Goal: Task Accomplishment & Management: Use online tool/utility

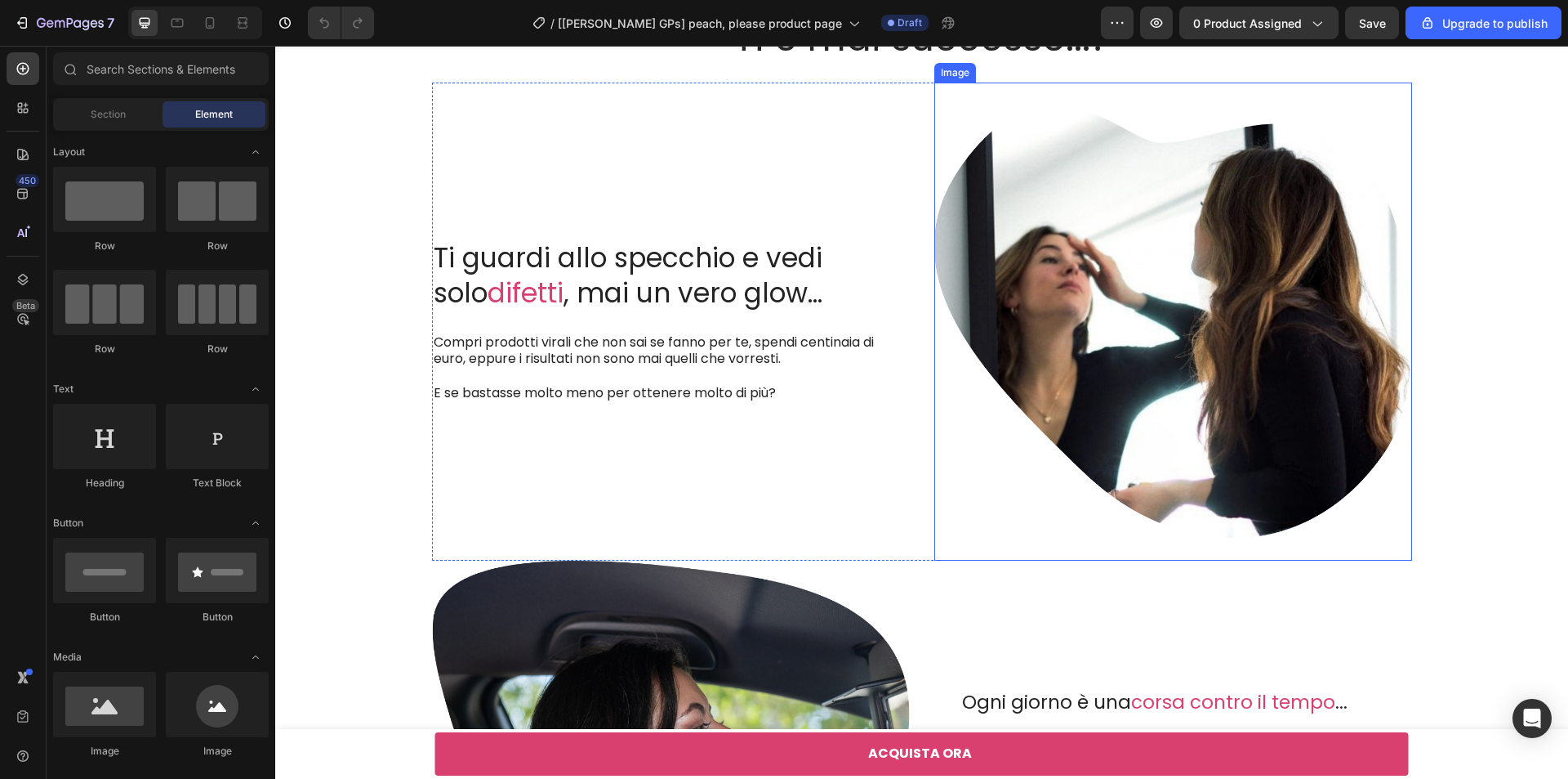
scroll to position [1471, 0]
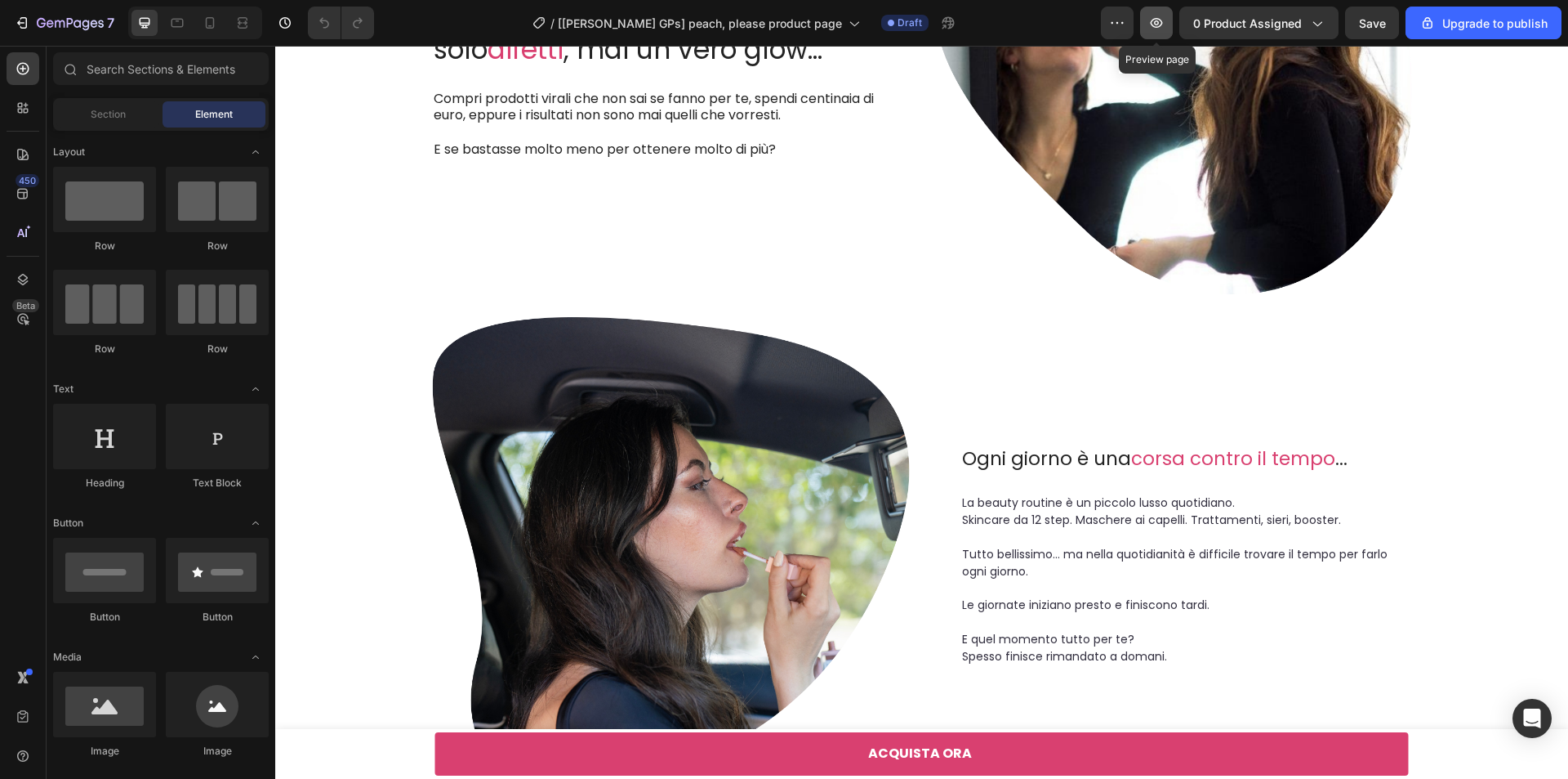
click at [1156, 21] on icon "button" at bounding box center [1156, 23] width 16 height 16
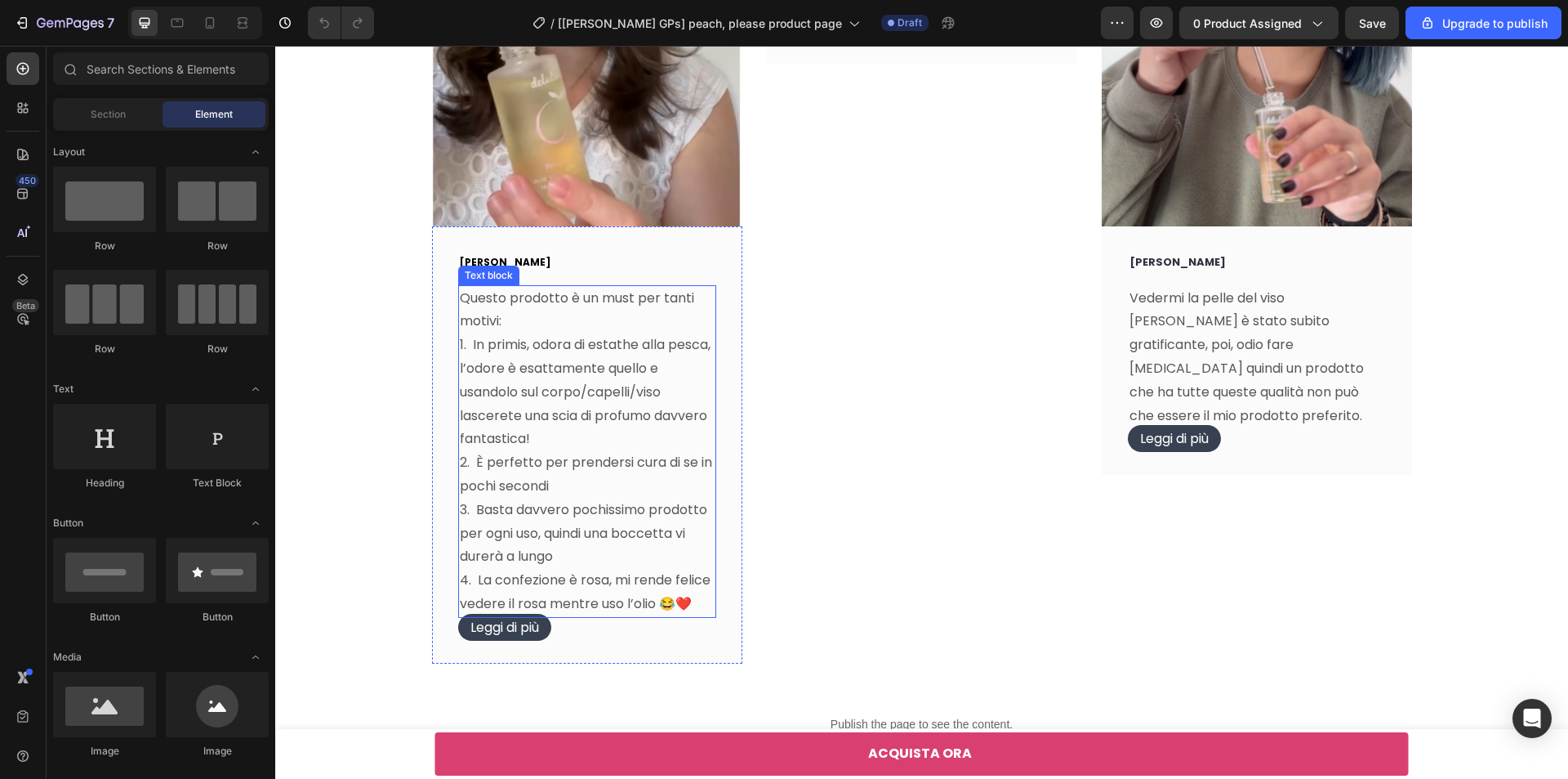
scroll to position [5148, 0]
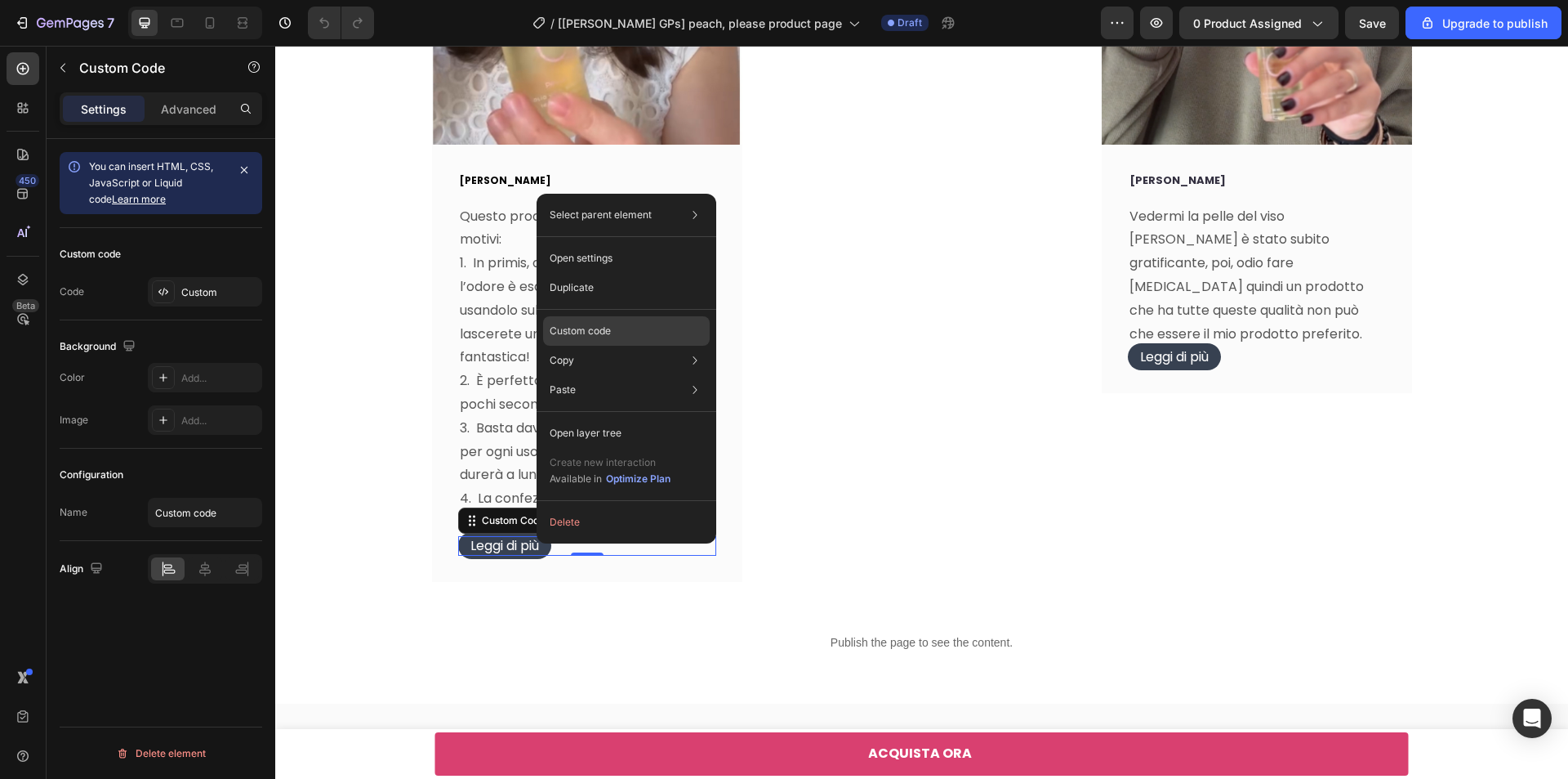
click at [615, 326] on div "Custom code" at bounding box center [626, 330] width 167 height 29
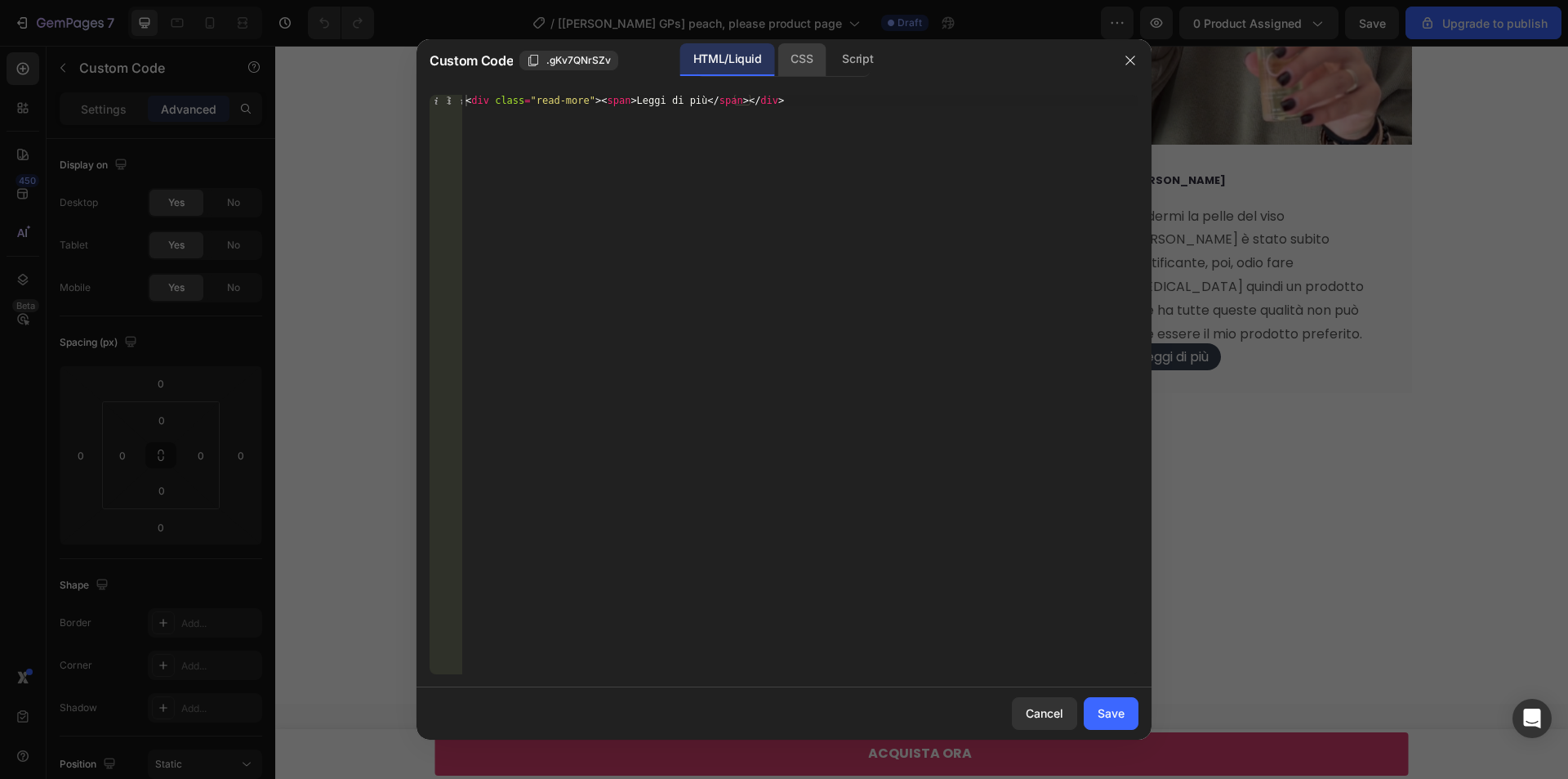
click at [806, 52] on div "CSS" at bounding box center [801, 59] width 48 height 33
click at [878, 55] on div "Script" at bounding box center [857, 59] width 58 height 33
drag, startPoint x: 1137, startPoint y: 63, endPoint x: 823, endPoint y: 36, distance: 315.2
click at [1137, 63] on icon "button" at bounding box center [1131, 60] width 13 height 13
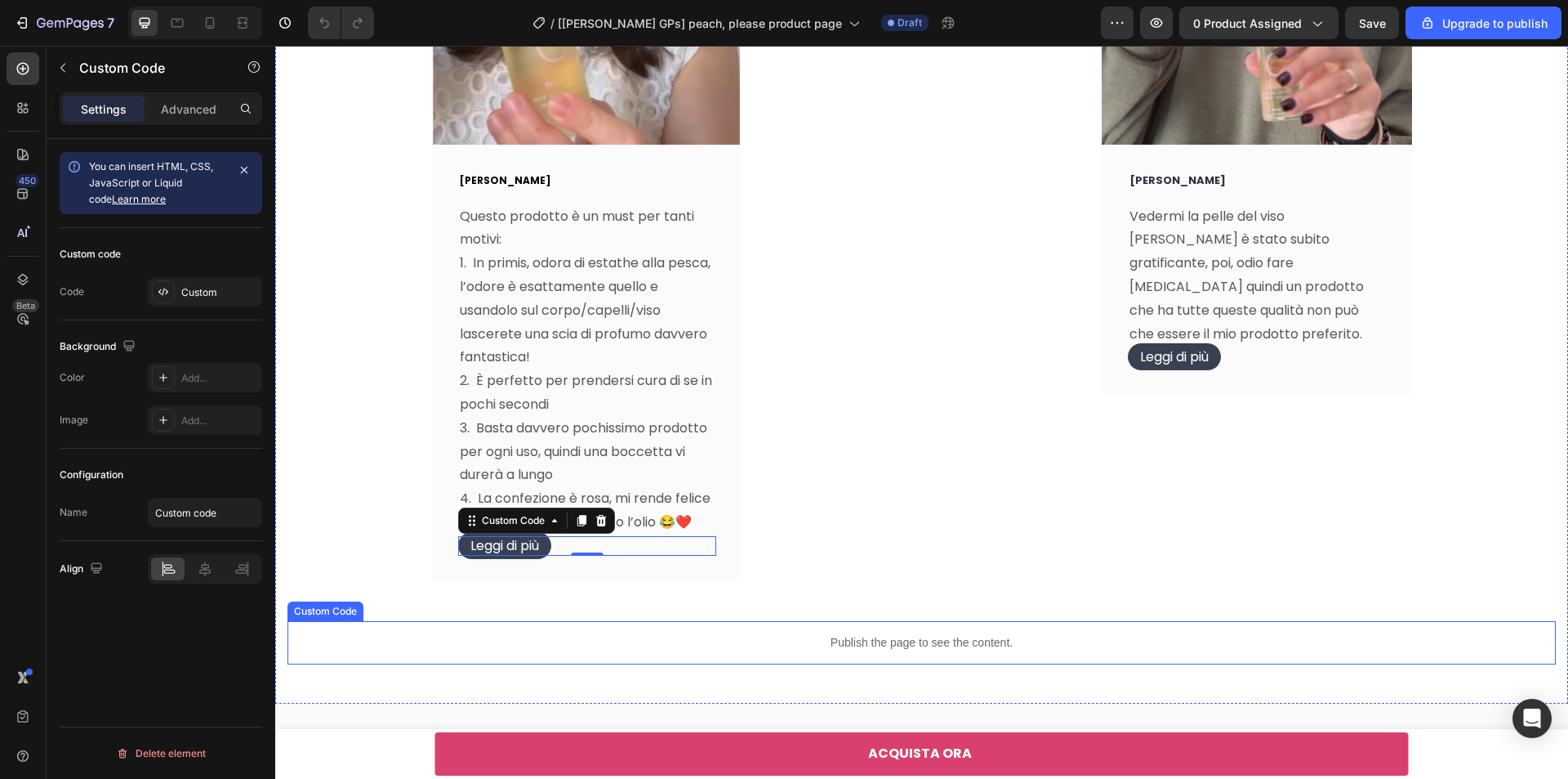
click at [798, 633] on div "Publish the page to see the content." at bounding box center [922, 643] width 1269 height 43
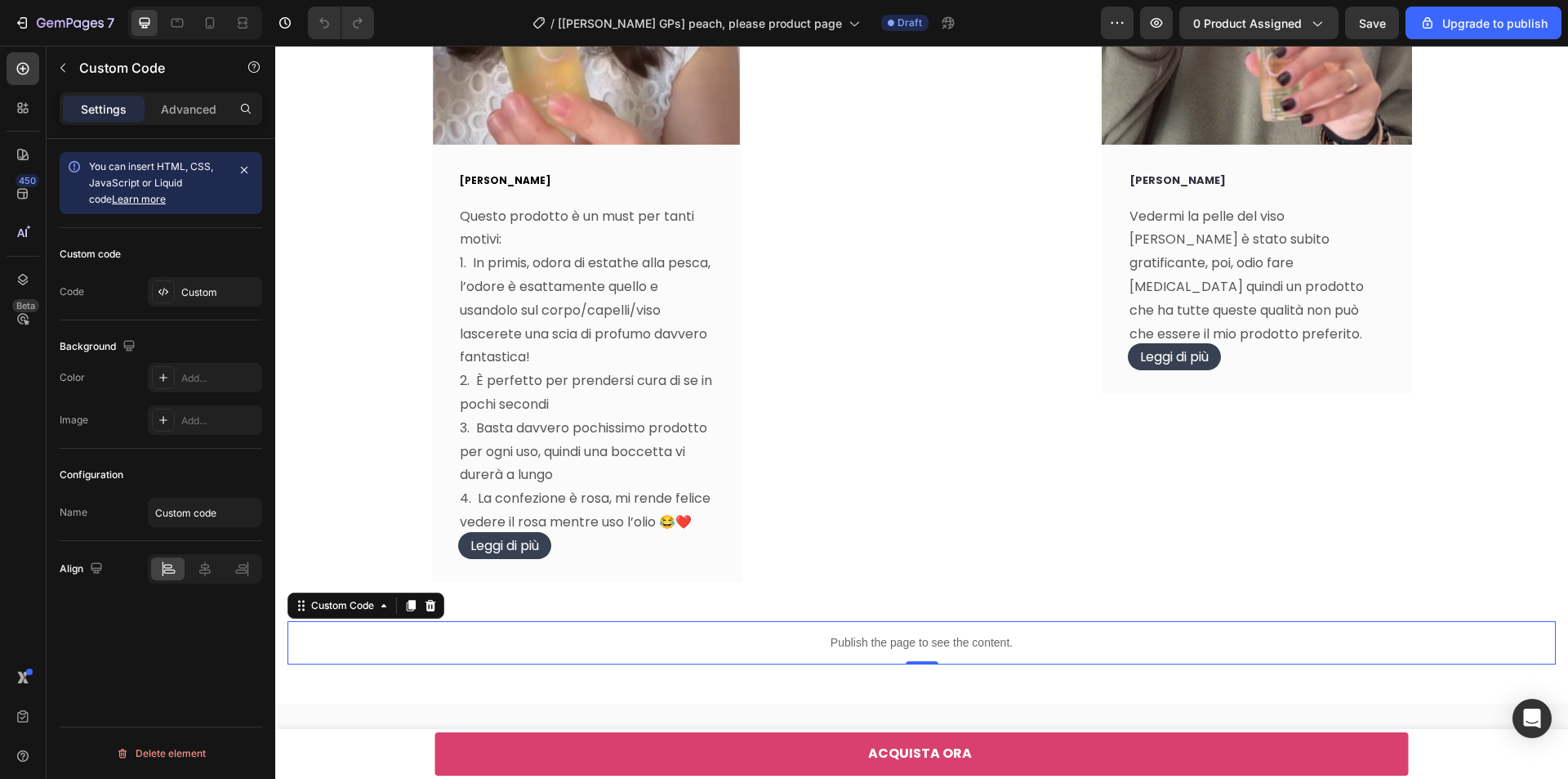
click at [798, 633] on div "Publish the page to see the content." at bounding box center [922, 643] width 1269 height 43
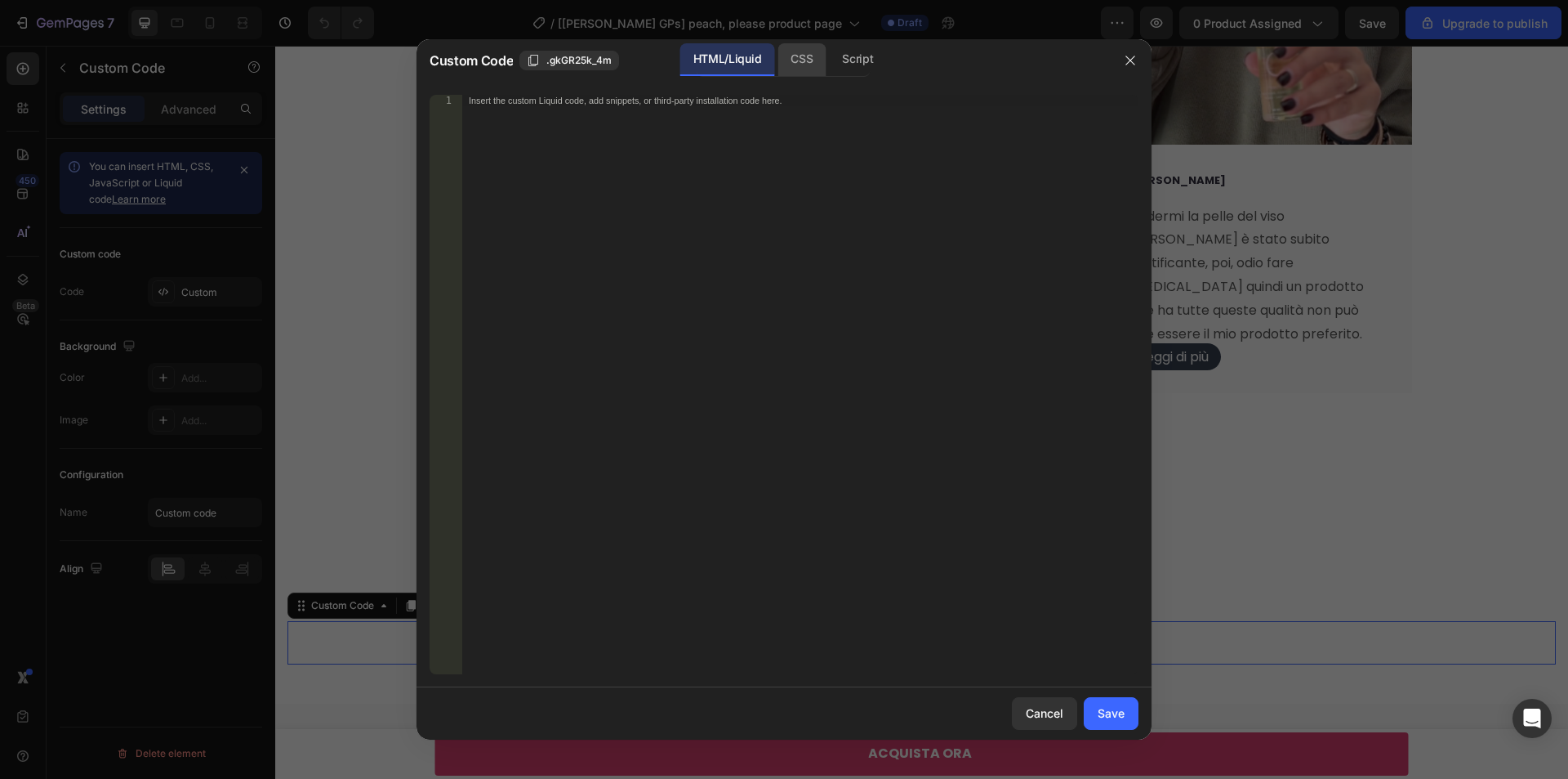
click at [810, 49] on div "CSS" at bounding box center [801, 59] width 48 height 33
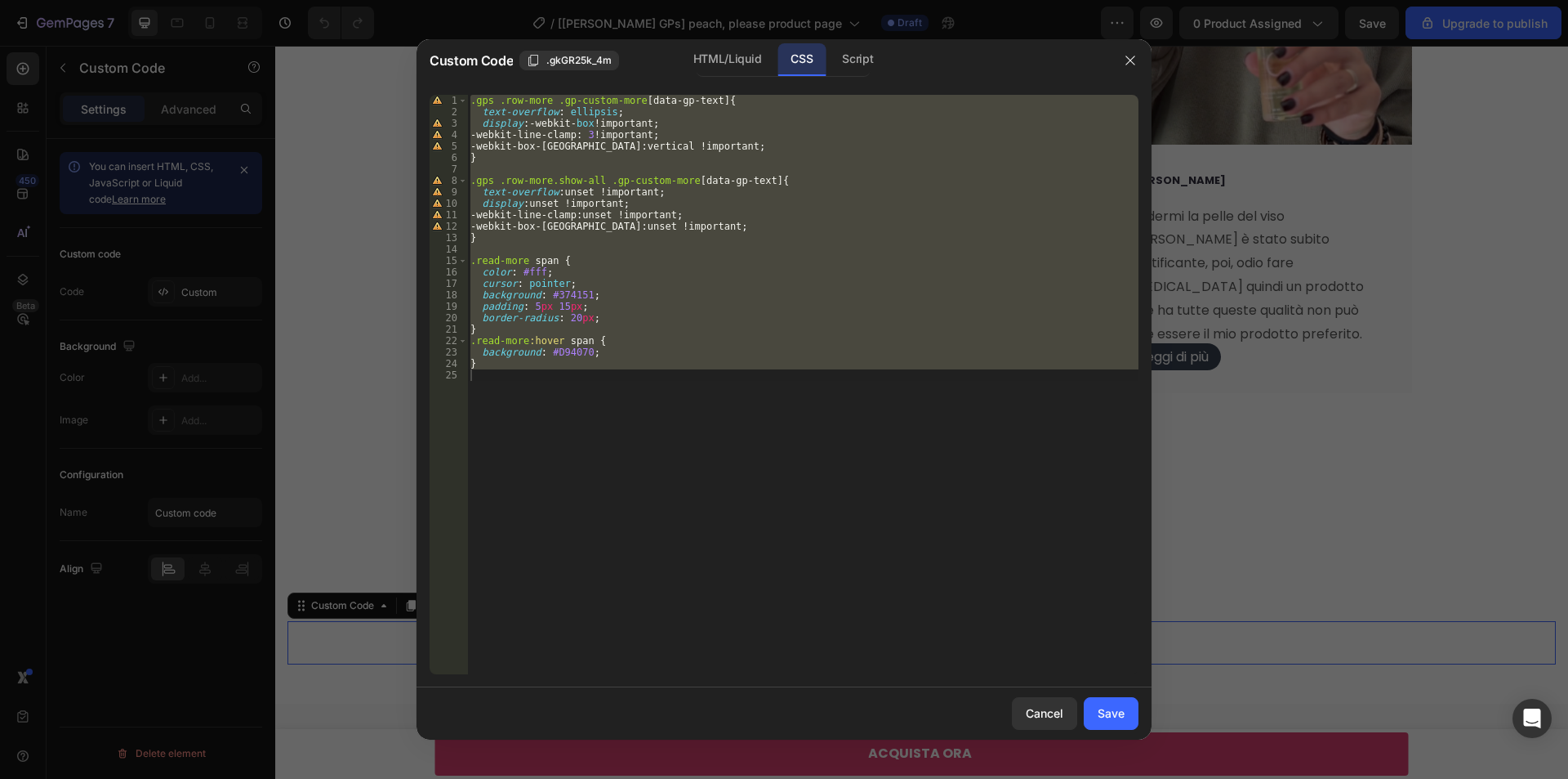
click at [642, 349] on div ".gps .row-more .gp-custom-more [ data-gp-text ] { text-overflow : ellipsis ; di…" at bounding box center [802, 384] width 671 height 580
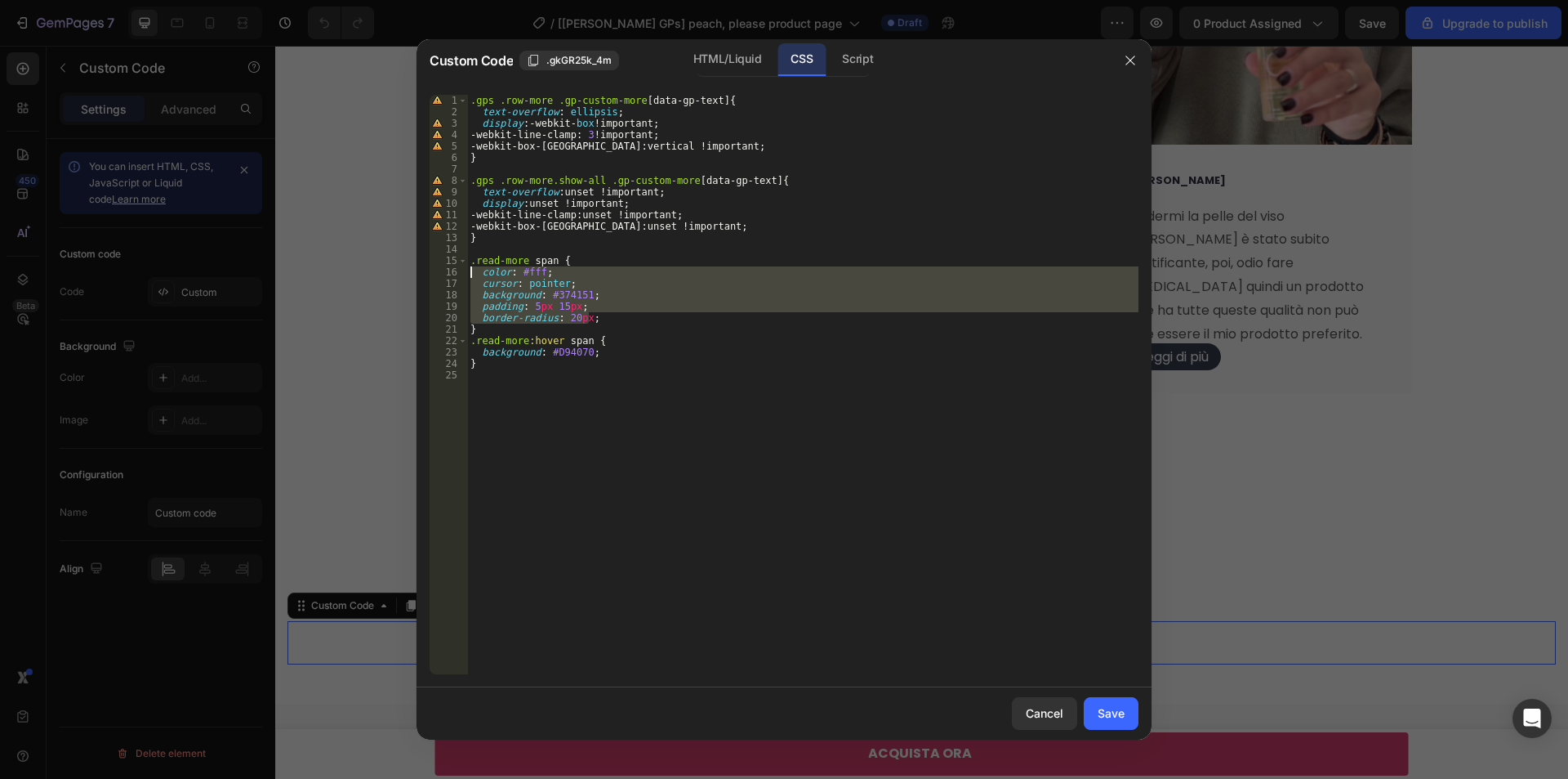
drag, startPoint x: 607, startPoint y: 318, endPoint x: 463, endPoint y: 276, distance: 150.0
click at [463, 276] on div "background: #D94070; 1 2 3 4 5 6 7 8 9 10 11 12 13 14 15 16 17 18 19 20 21 22 2…" at bounding box center [784, 384] width 709 height 580
paste textarea "text-decoration: underline"
click at [616, 313] on div ".gps .row-more .gp-custom-more [ data-gp-text ] { text-overflow : ellipsis ; di…" at bounding box center [802, 384] width 671 height 580
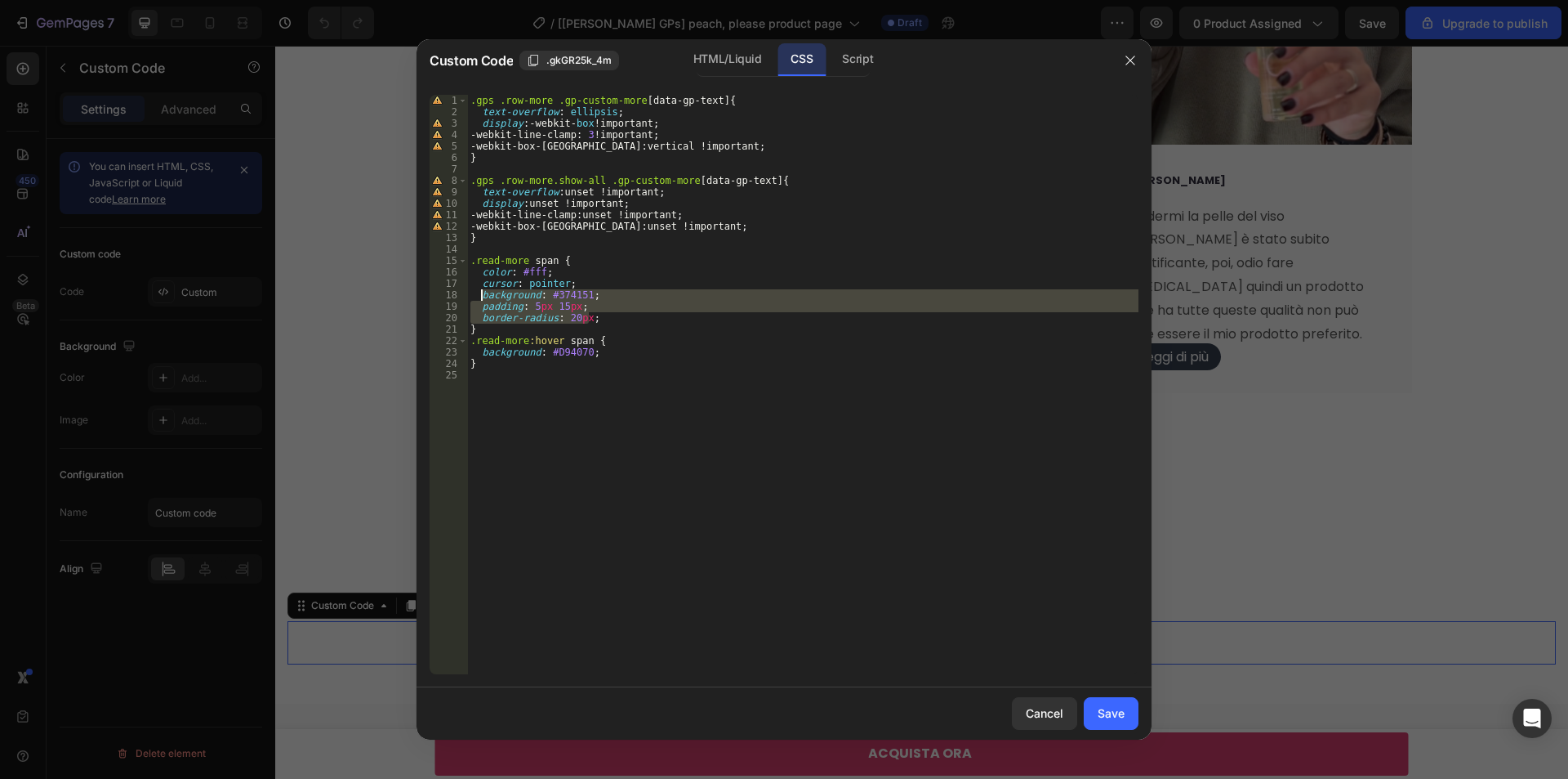
drag, startPoint x: 610, startPoint y: 318, endPoint x: 481, endPoint y: 289, distance: 132.2
click at [481, 289] on div ".gps .row-more .gp-custom-more [ data-gp-text ] { text-overflow : ellipsis ; di…" at bounding box center [802, 396] width 671 height 602
paste textarea "text-decoration: underline"
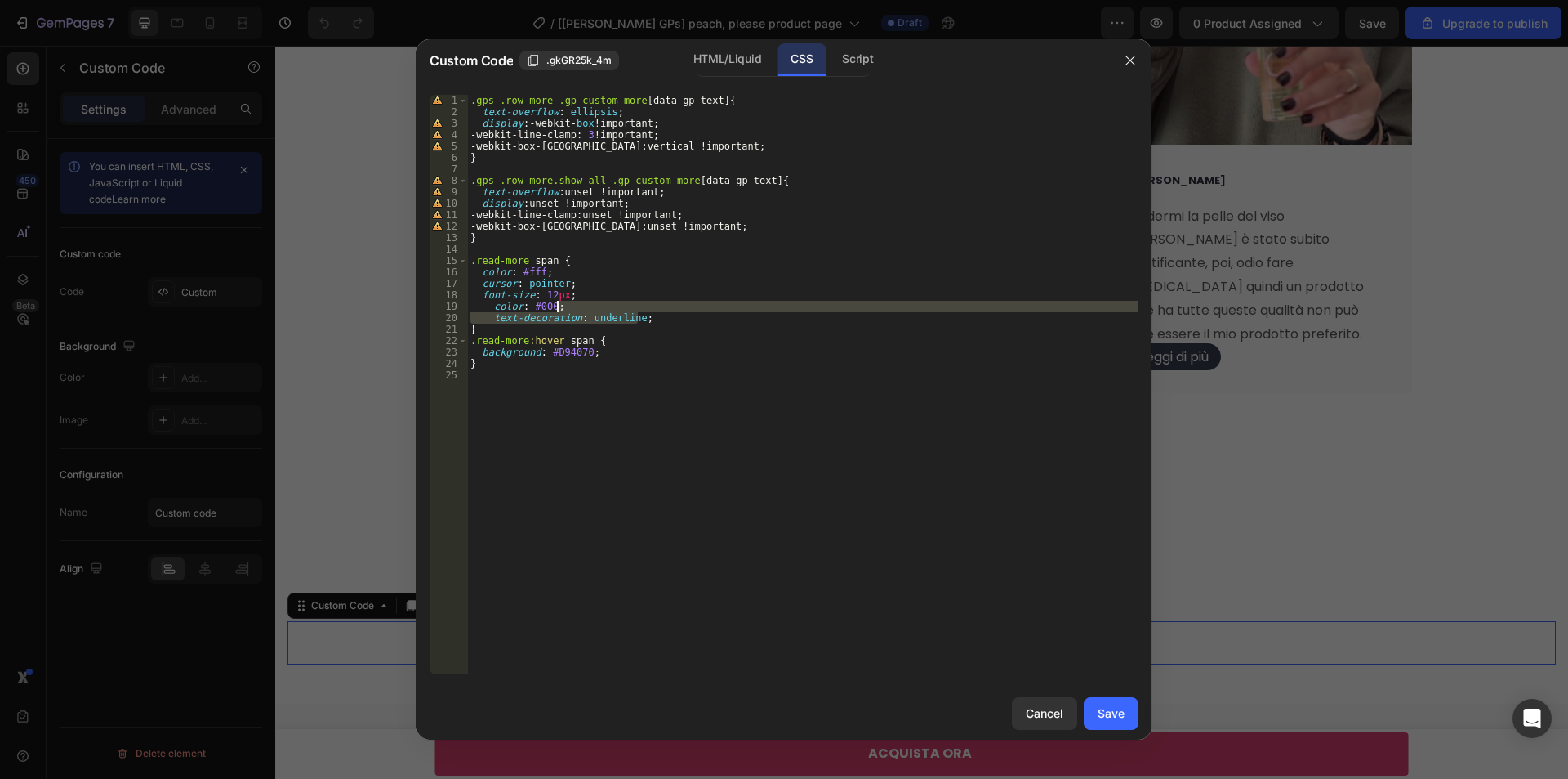
click at [617, 307] on div ".gps .row-more .gp-custom-more [ data-gp-text ] { text-overflow : ellipsis ; di…" at bounding box center [802, 396] width 671 height 602
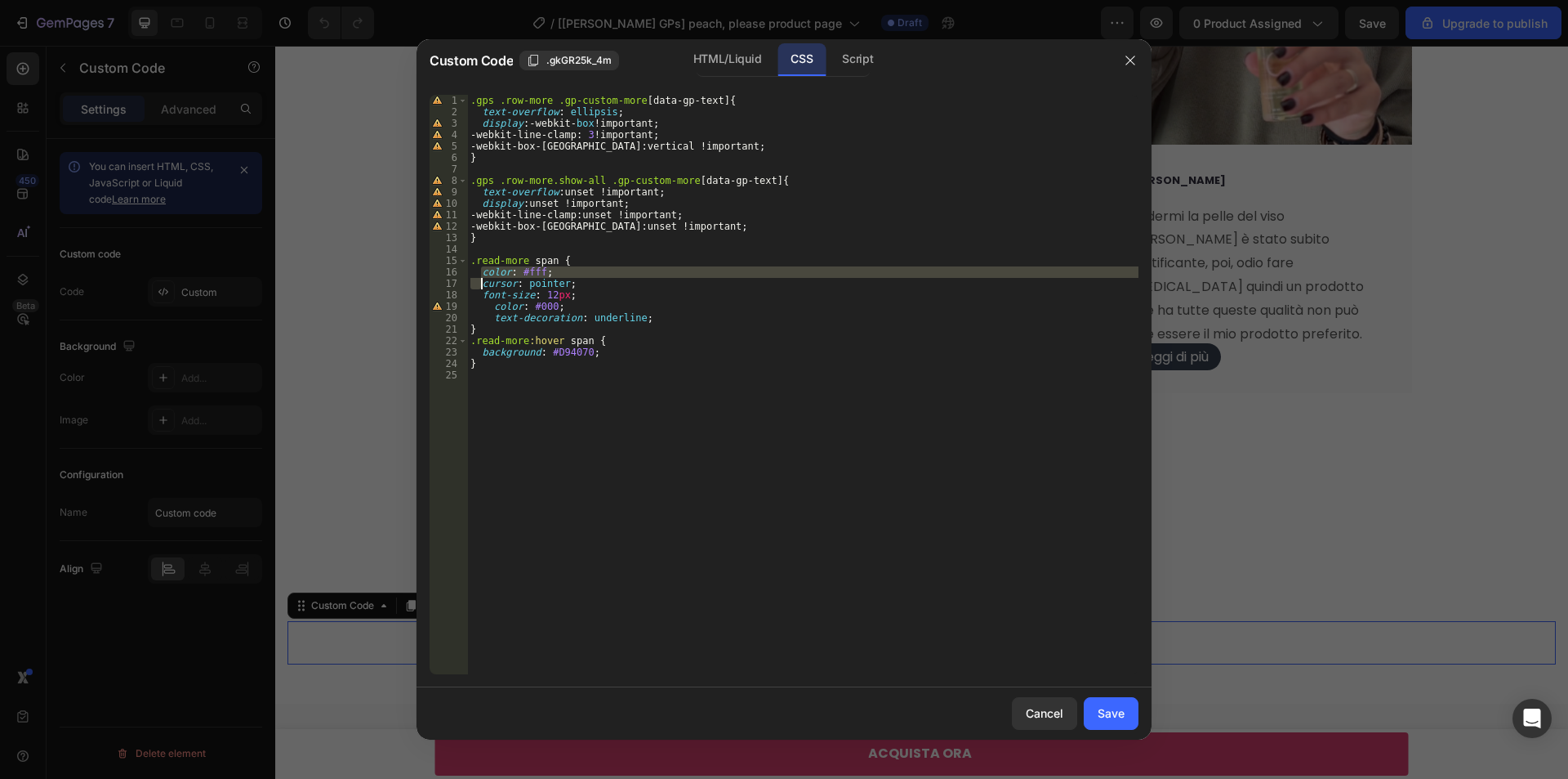
click at [482, 279] on div ".gps .row-more .gp-custom-more [ data-gp-text ] { text-overflow : ellipsis ; di…" at bounding box center [802, 396] width 671 height 602
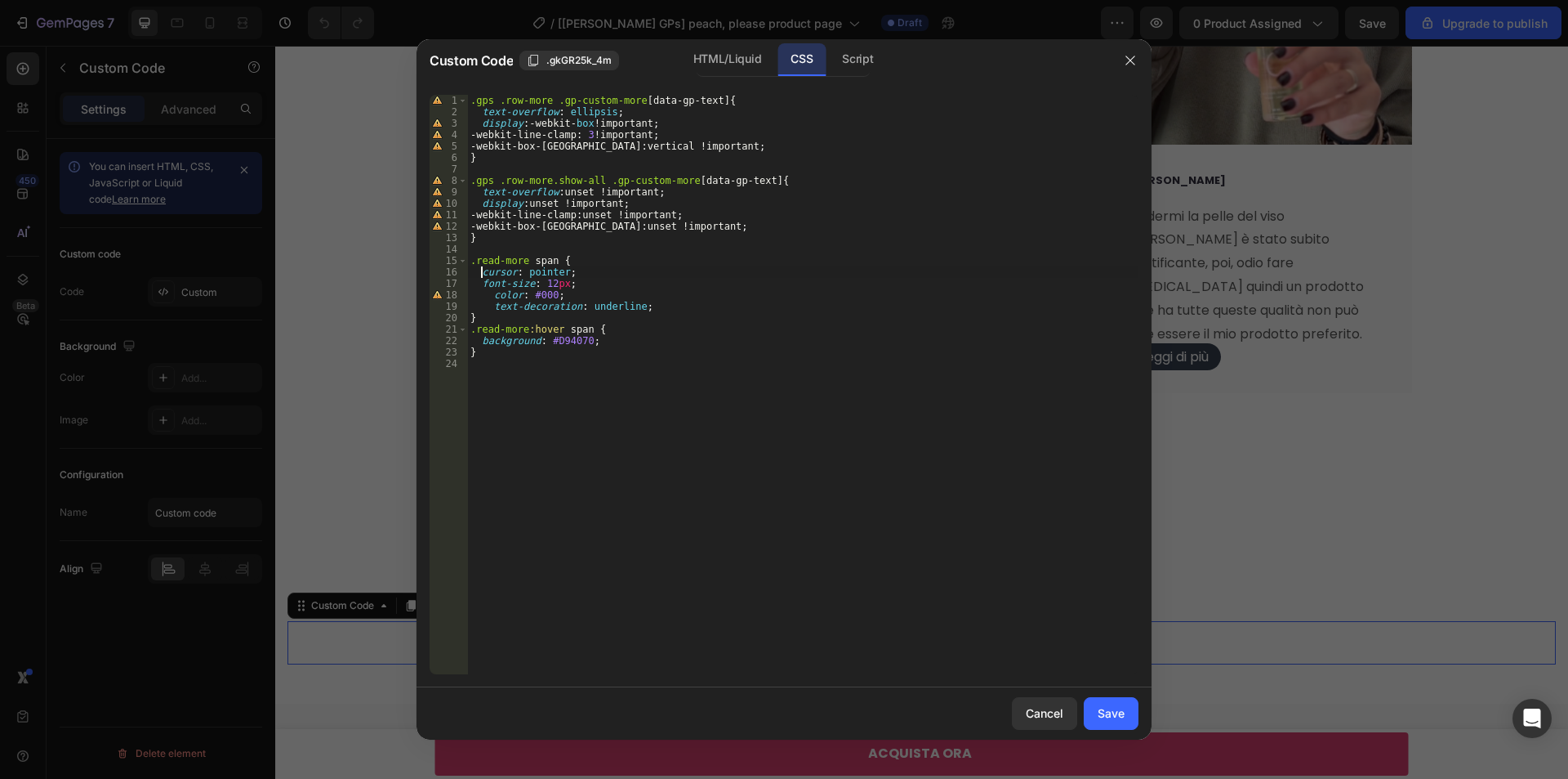
click at [663, 296] on div ".gps .row-more .gp-custom-more [ data-gp-text ] { text-overflow : ellipsis ; di…" at bounding box center [802, 396] width 671 height 602
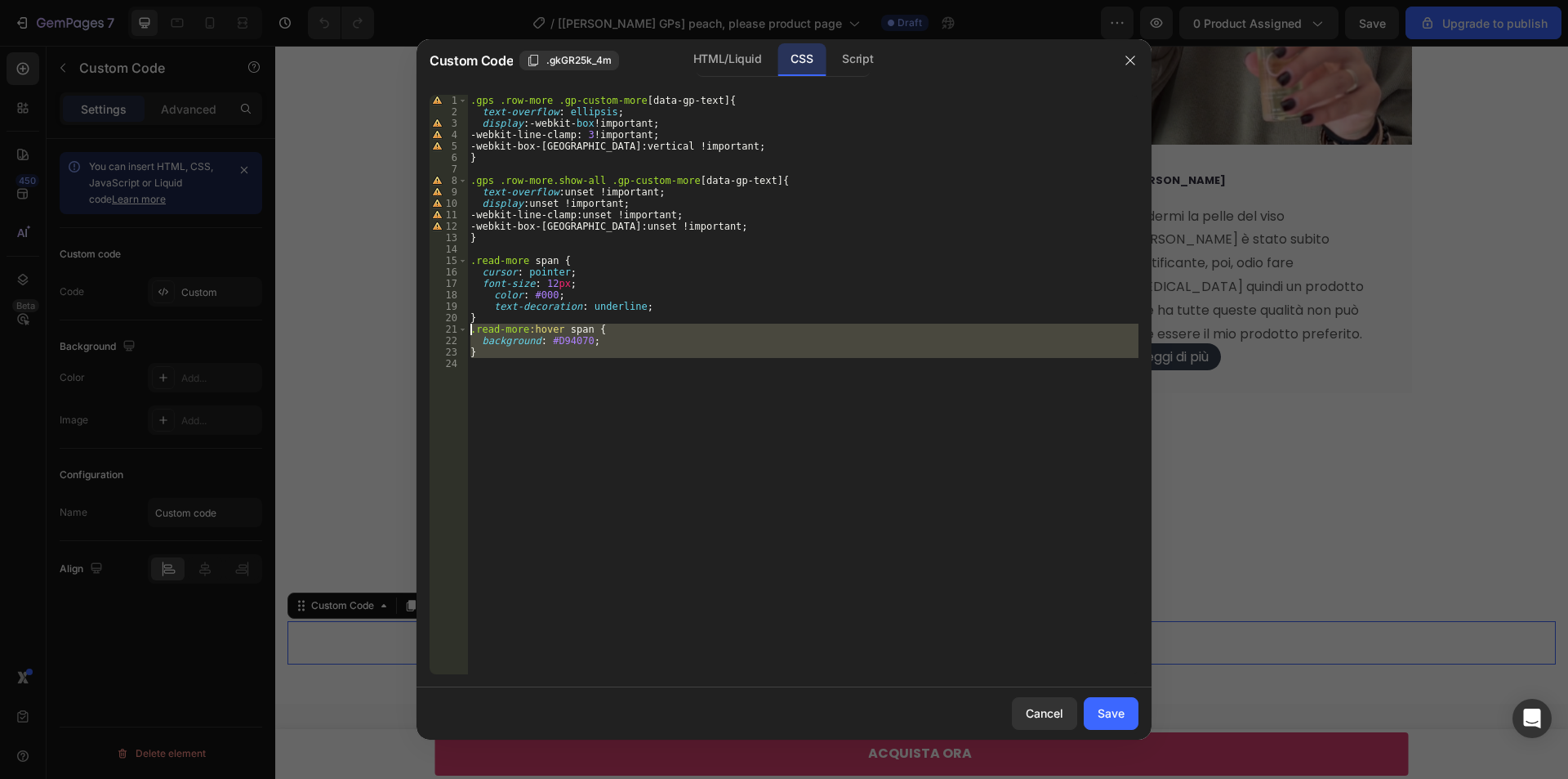
drag, startPoint x: 561, startPoint y: 360, endPoint x: 471, endPoint y: 331, distance: 94.6
click at [471, 331] on div ".gps .row-more .gp-custom-more [ data-gp-text ] { text-overflow : ellipsis ; di…" at bounding box center [802, 396] width 671 height 602
type textarea ".read-more:hover span { background: #D94070;"
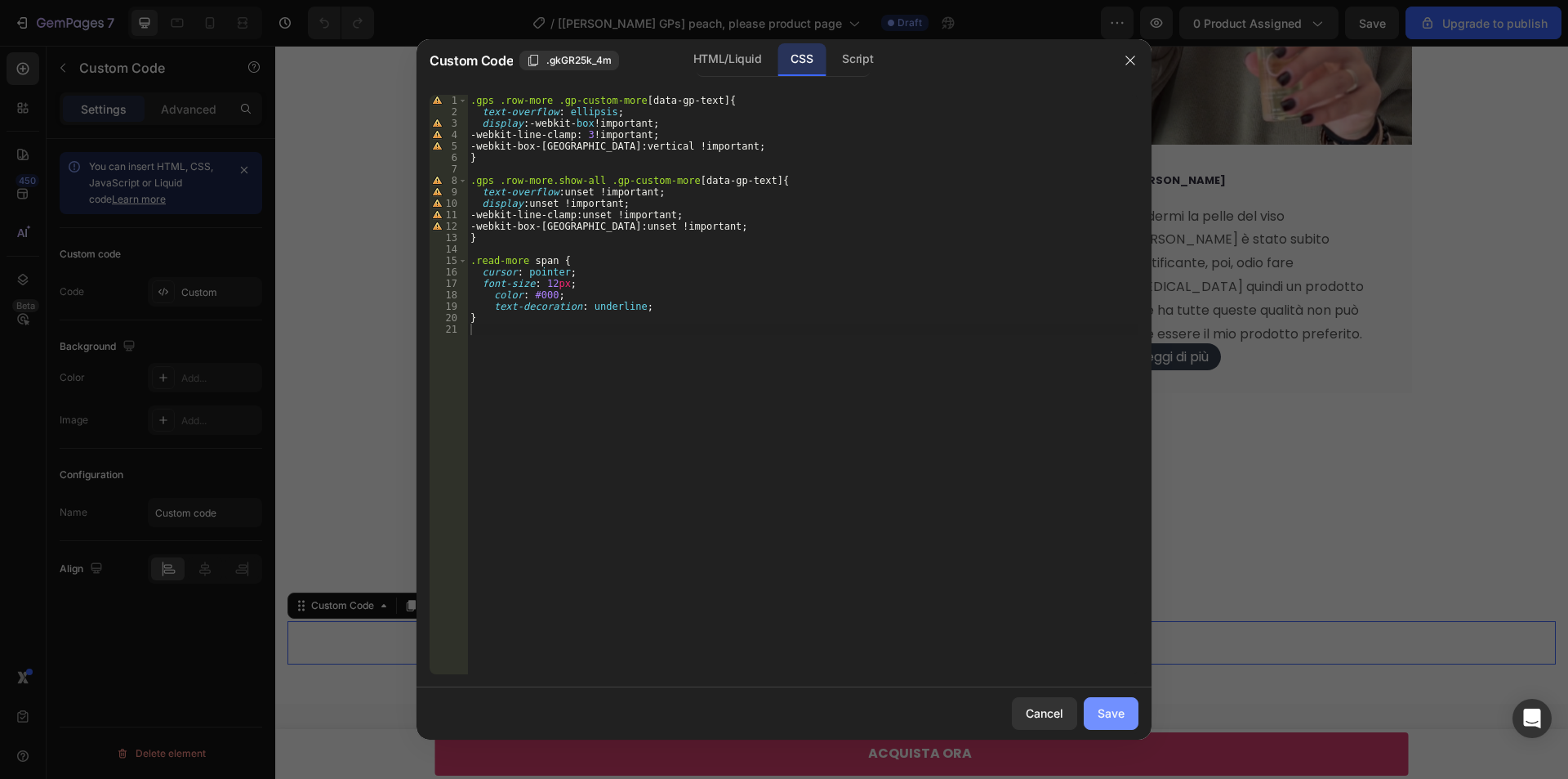
click at [1119, 721] on div "Save" at bounding box center [1111, 713] width 27 height 17
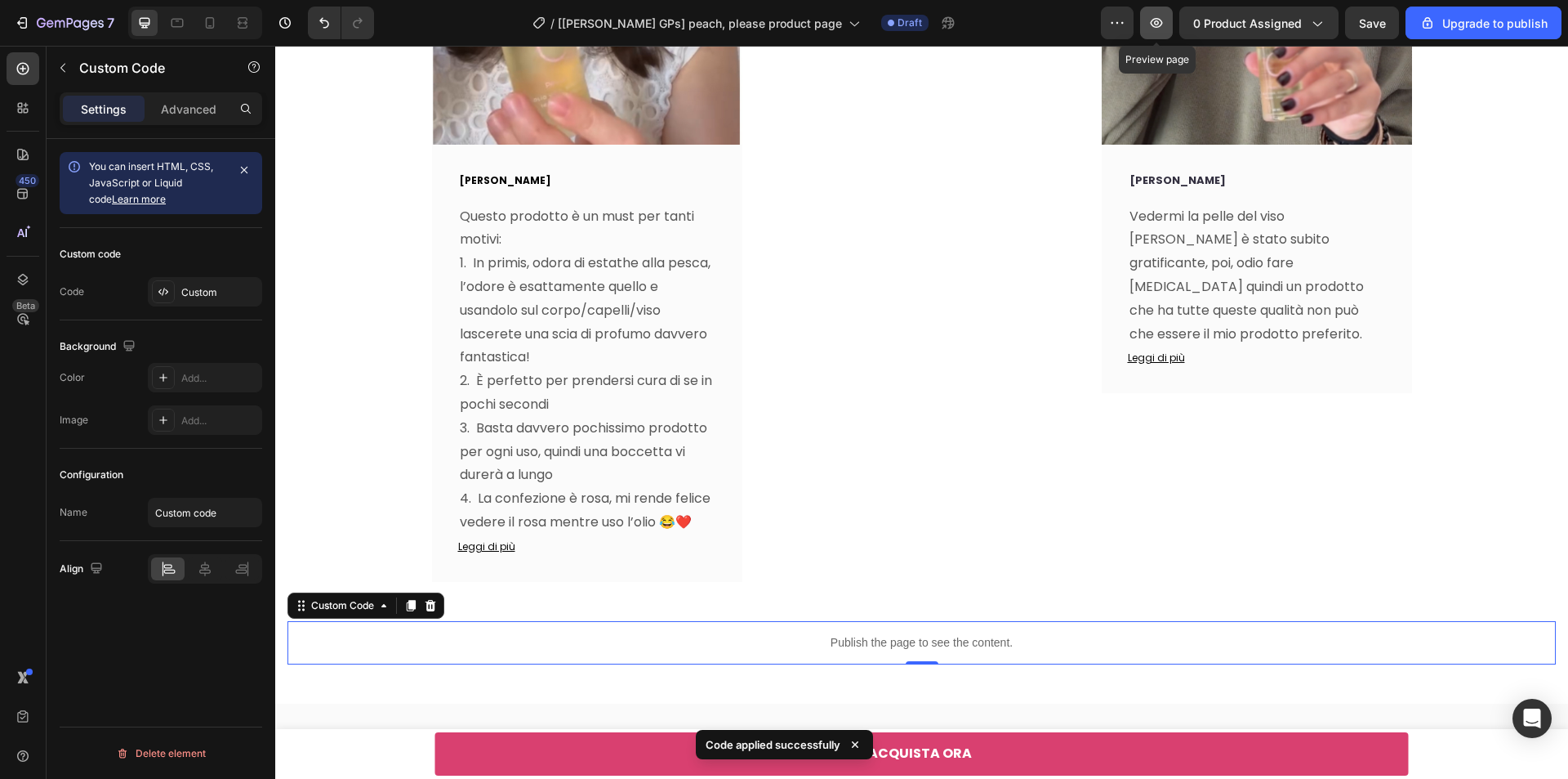
click at [1163, 25] on icon "button" at bounding box center [1156, 23] width 16 height 16
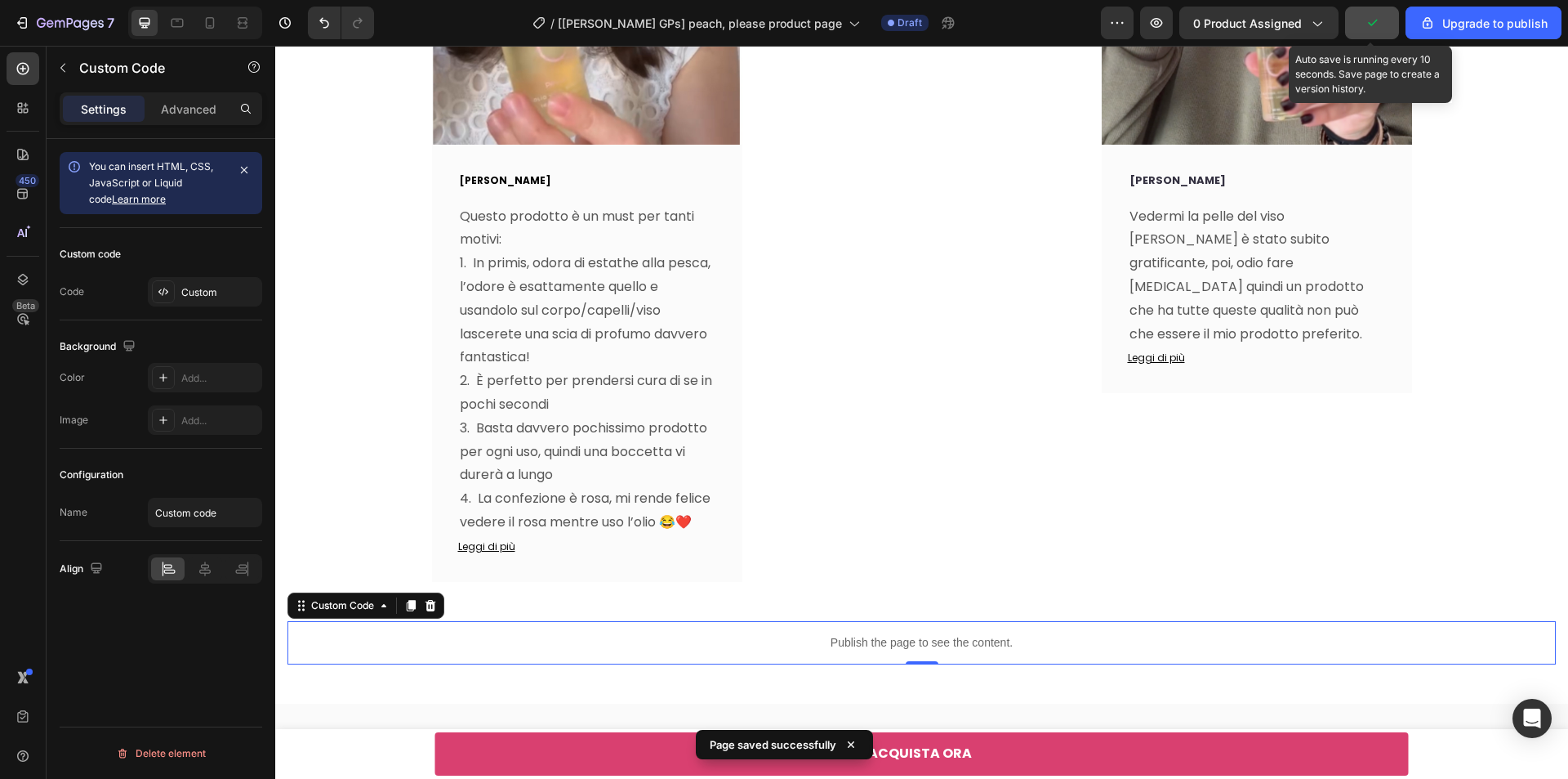
click at [1376, 17] on icon "button" at bounding box center [1372, 23] width 16 height 16
